Goal: Task Accomplishment & Management: Use online tool/utility

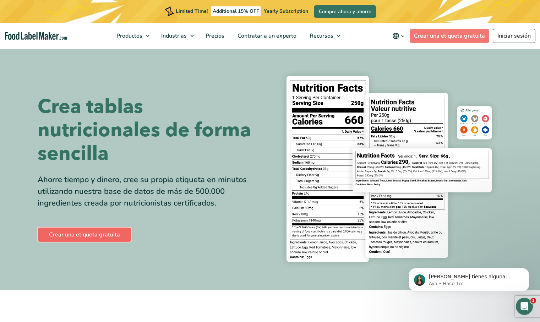
click at [73, 236] on link "Crear una etiqueta gratuita" at bounding box center [85, 234] width 94 height 14
